Goal: Information Seeking & Learning: Learn about a topic

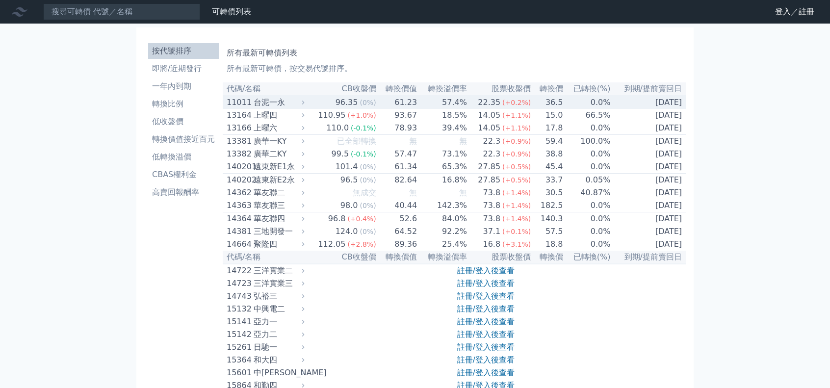
click at [229, 105] on div "11011" at bounding box center [239, 103] width 25 height 12
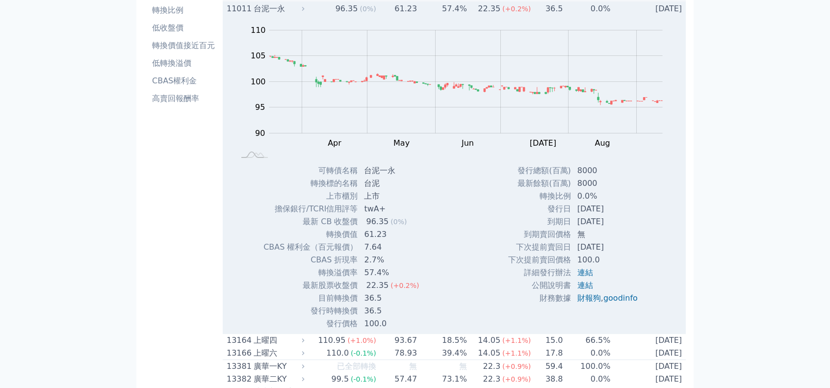
scroll to position [98, 0]
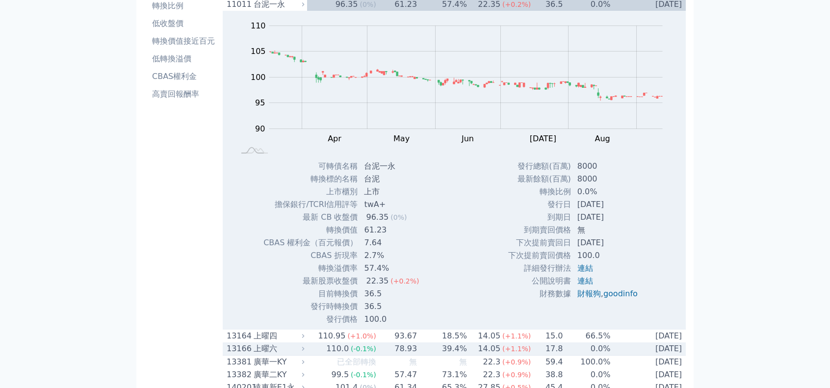
click at [270, 352] on div "上曜六" at bounding box center [277, 349] width 49 height 12
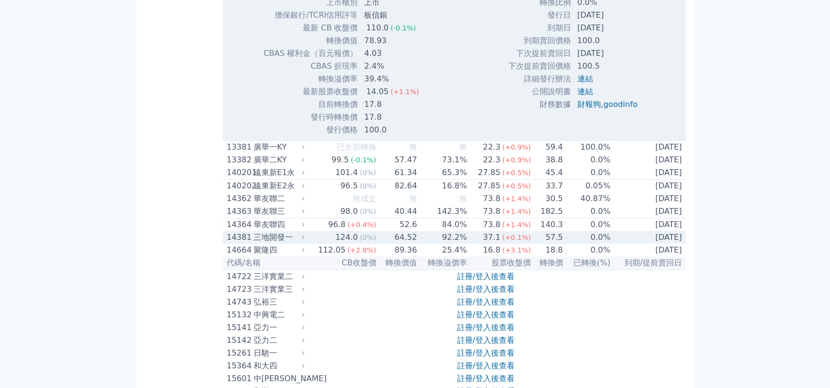
scroll to position [735, 0]
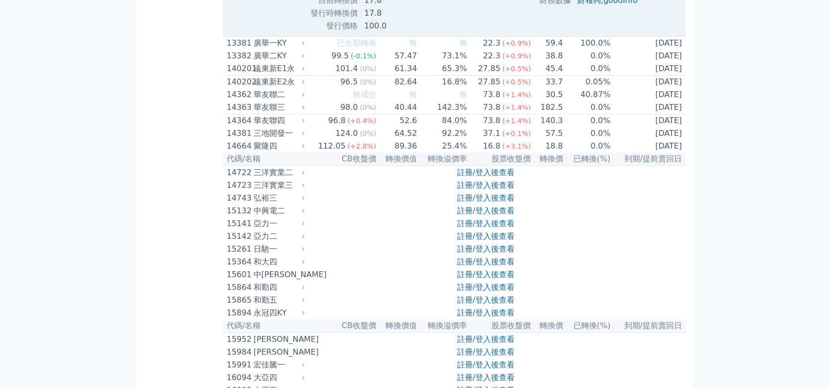
click at [265, 242] on div "亞力二" at bounding box center [277, 236] width 49 height 12
click at [237, 242] on div "15142" at bounding box center [239, 236] width 25 height 12
click at [245, 242] on div "15142" at bounding box center [239, 236] width 25 height 12
click at [263, 242] on div "亞力二" at bounding box center [277, 236] width 49 height 12
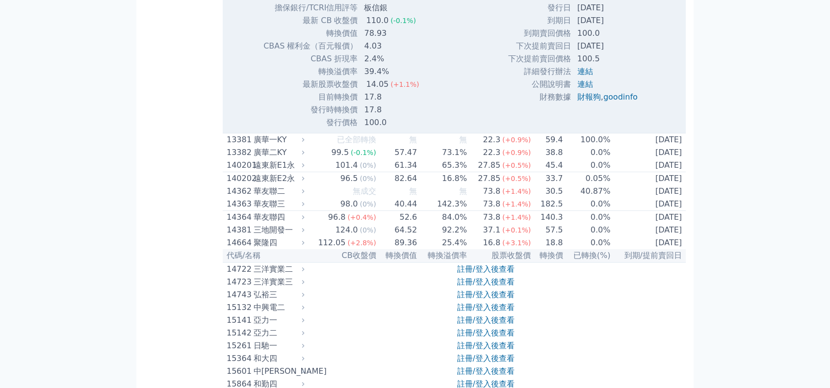
scroll to position [637, 0]
click at [268, 225] on div "華友聯四" at bounding box center [277, 219] width 49 height 12
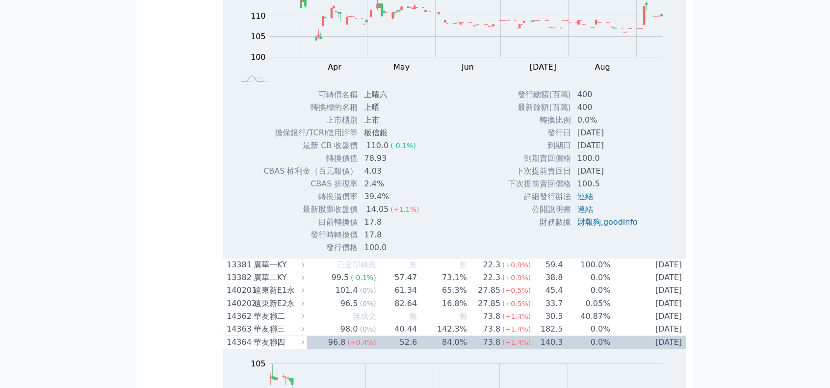
scroll to position [490, 0]
